Goal: Task Accomplishment & Management: Manage account settings

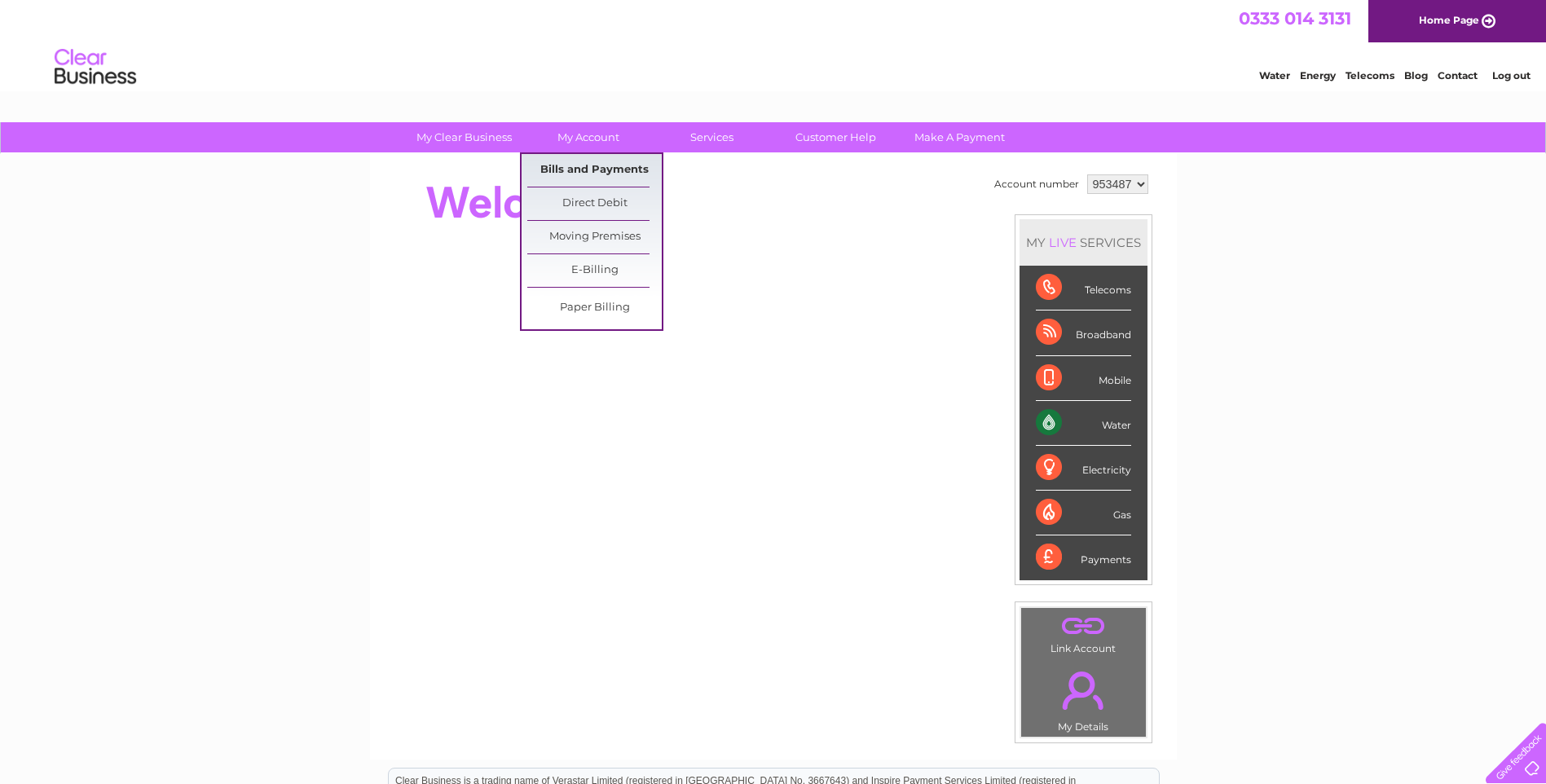
click at [629, 166] on link "Bills and Payments" at bounding box center [594, 170] width 134 height 32
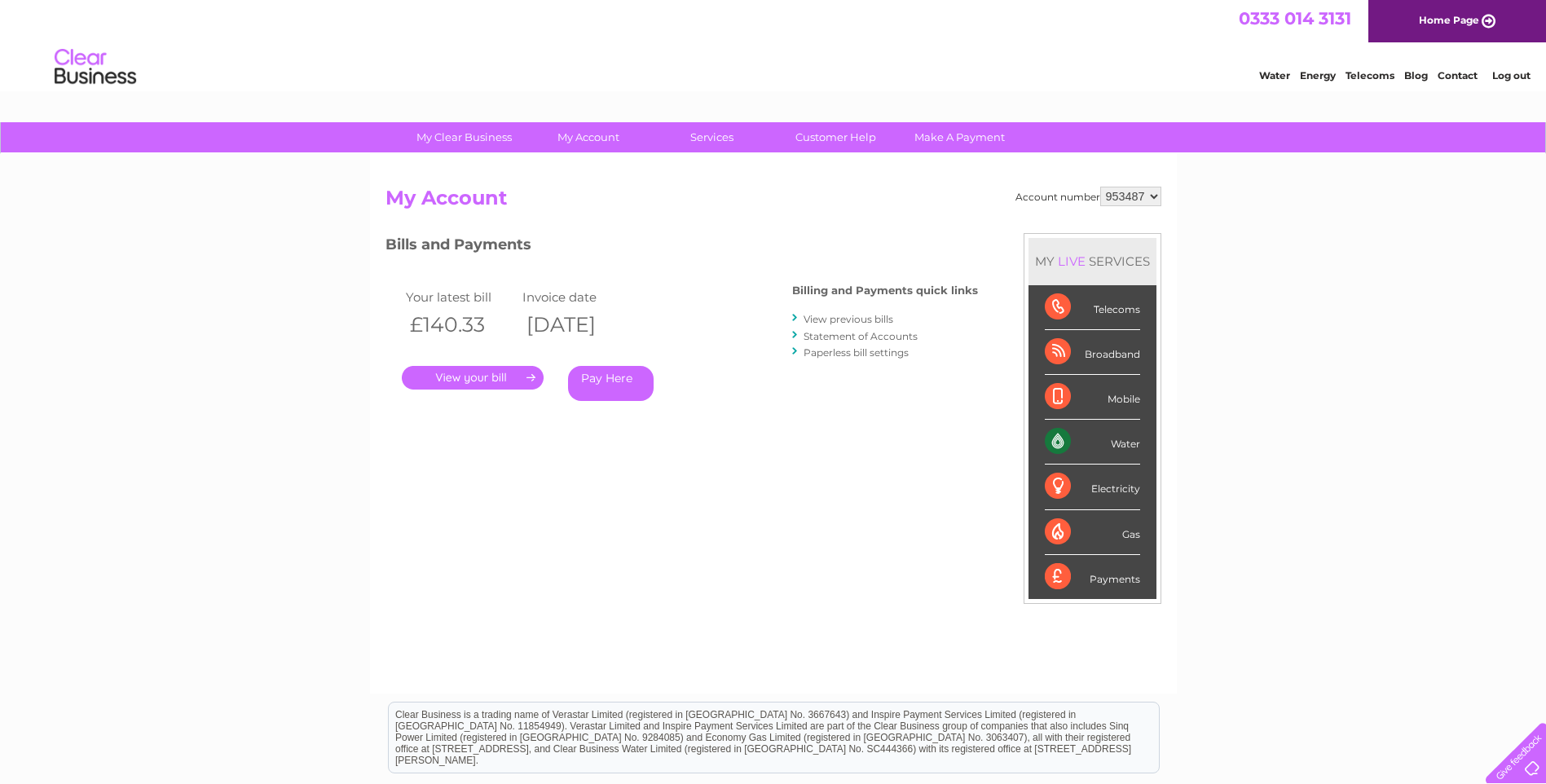
click at [521, 377] on link "." at bounding box center [472, 378] width 141 height 24
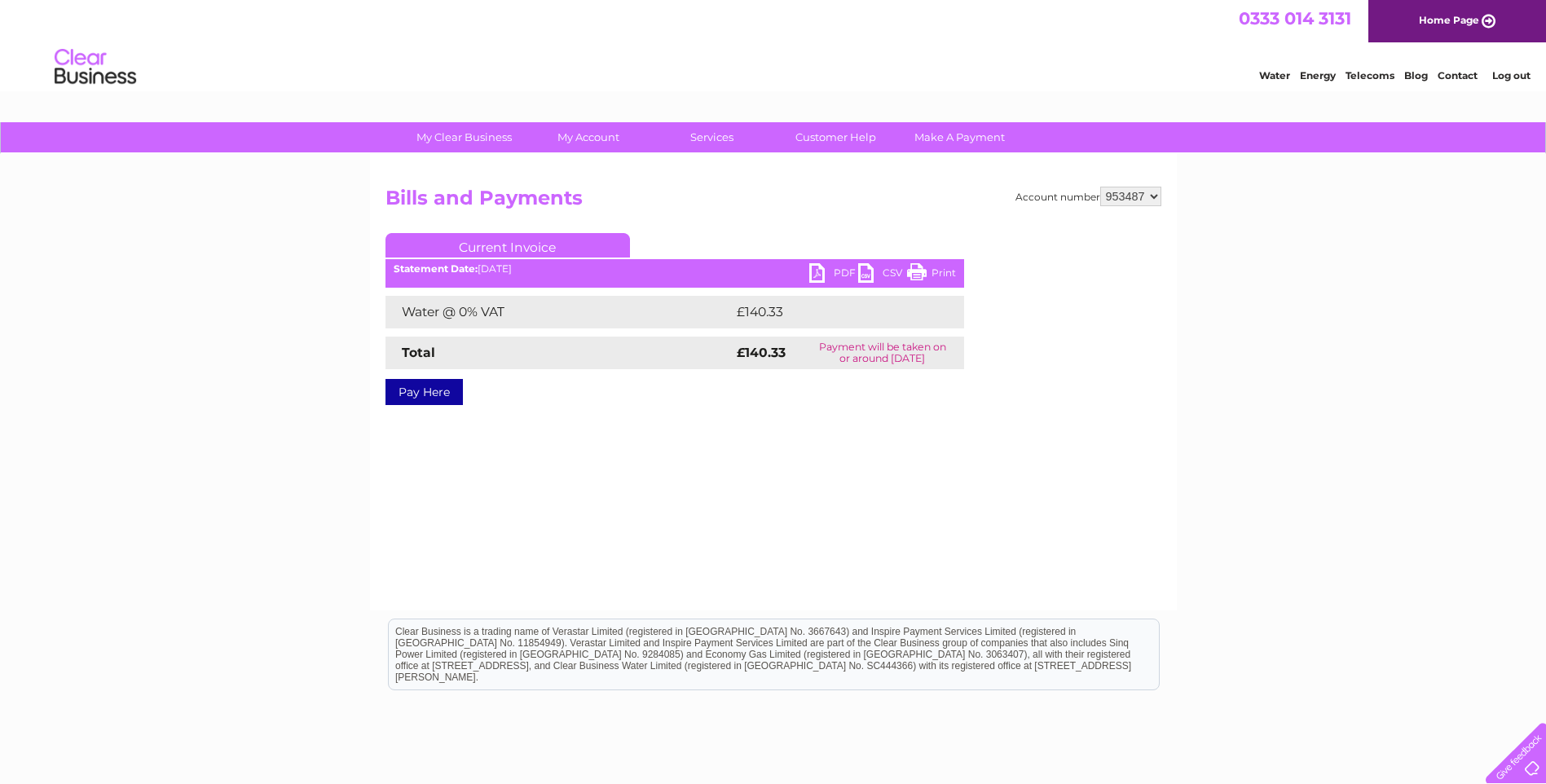
click at [832, 272] on link "PDF" at bounding box center [833, 276] width 49 height 24
